Goal: Navigation & Orientation: Find specific page/section

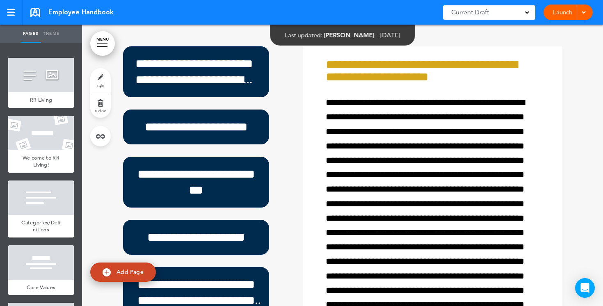
scroll to position [7420, 0]
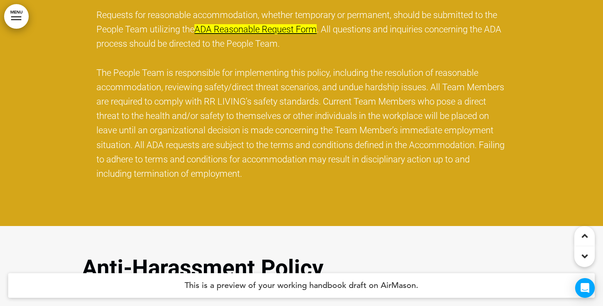
scroll to position [7205, 0]
